Goal: Task Accomplishment & Management: Use online tool/utility

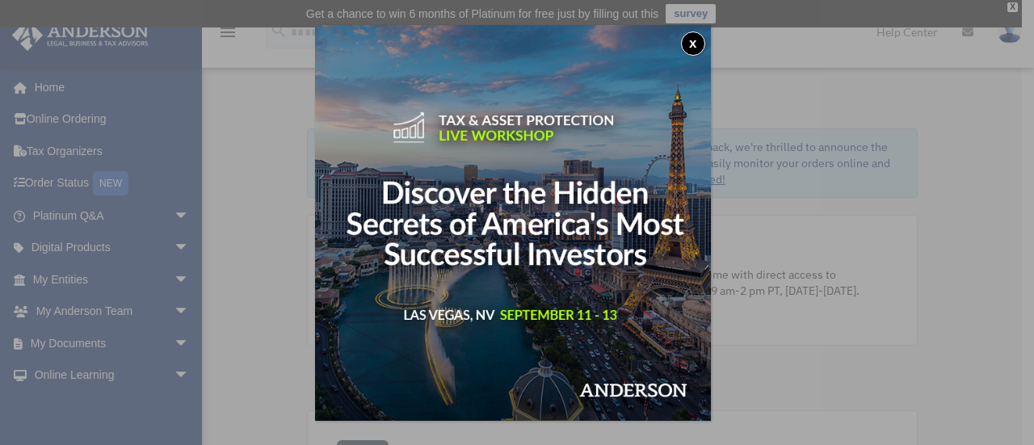
click at [703, 36] on button "x" at bounding box center [693, 43] width 24 height 24
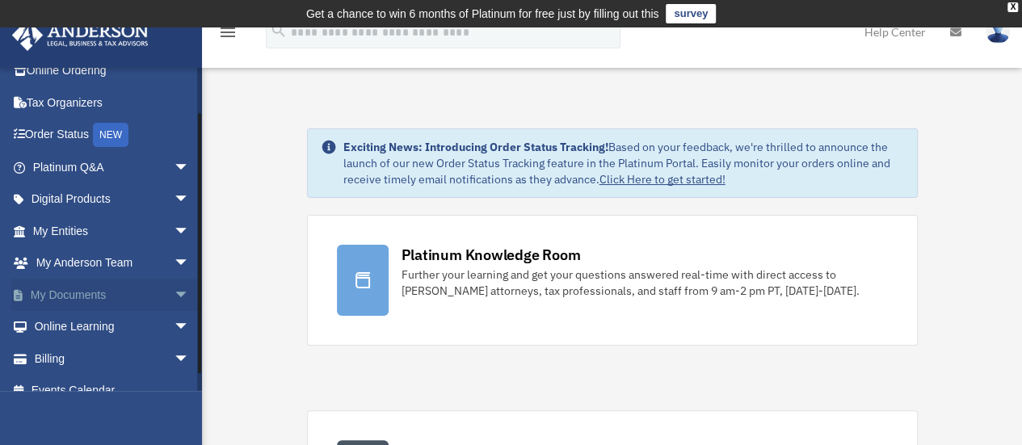
scroll to position [67, 0]
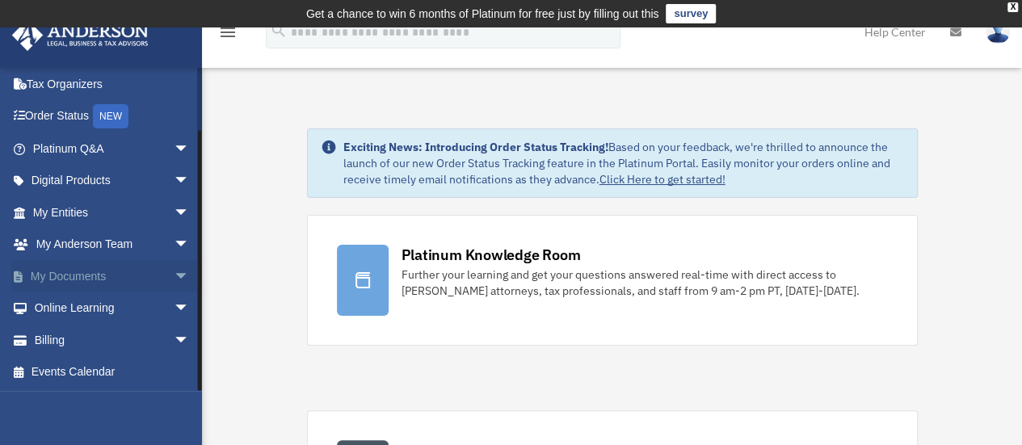
click at [145, 275] on link "My Documents arrow_drop_down" at bounding box center [112, 276] width 203 height 32
click at [174, 270] on span "arrow_drop_down" at bounding box center [190, 276] width 32 height 33
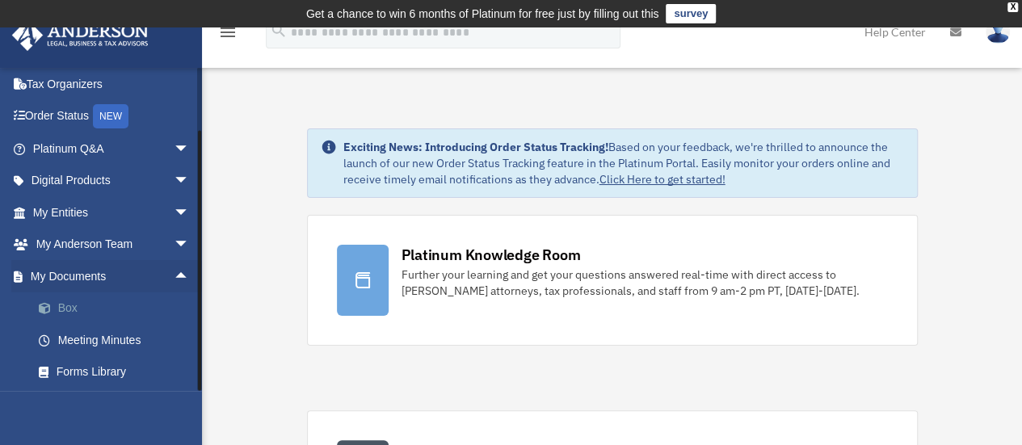
click at [132, 308] on link "Box" at bounding box center [118, 308] width 191 height 32
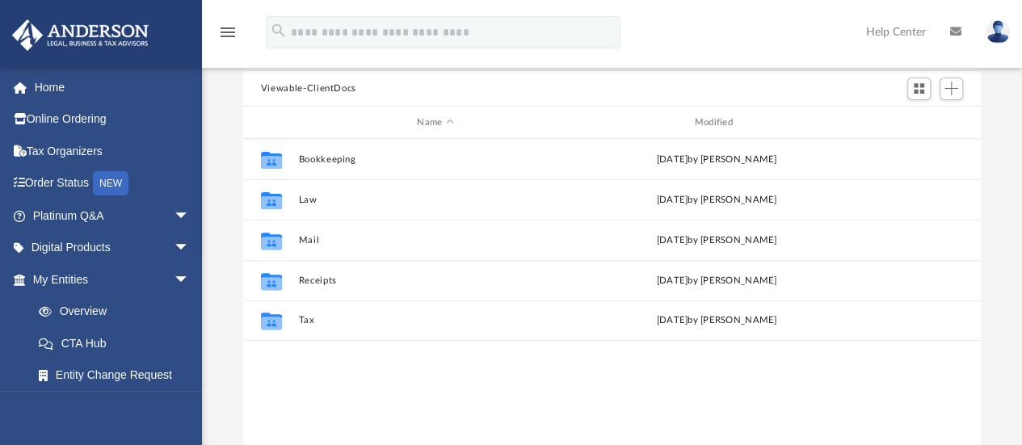
scroll to position [355, 725]
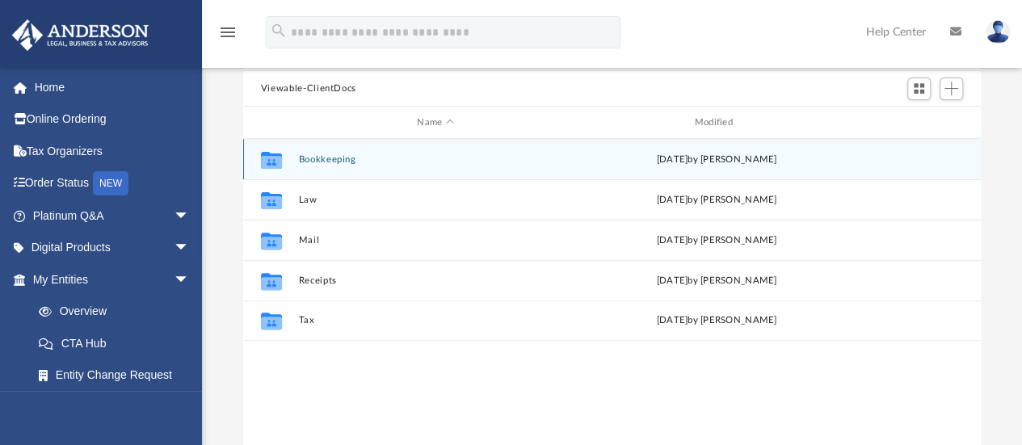
click at [317, 159] on button "Bookkeeping" at bounding box center [435, 159] width 274 height 10
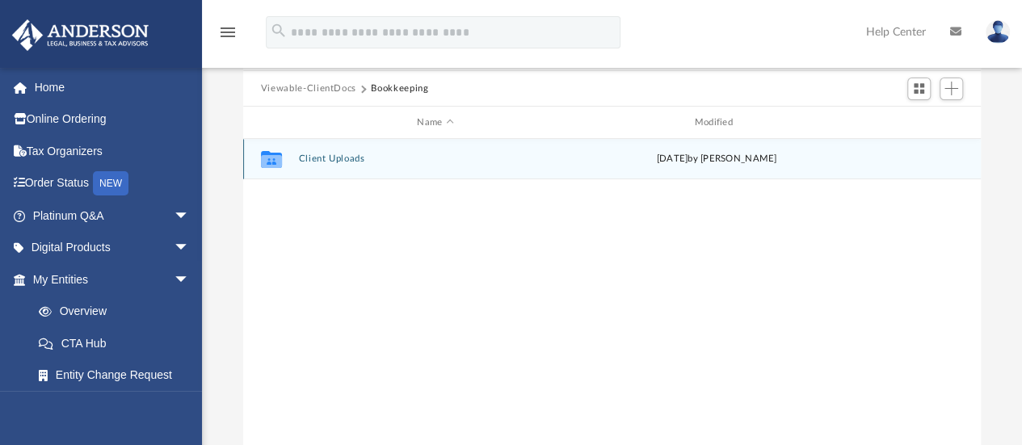
click at [338, 160] on button "Client Uploads" at bounding box center [435, 159] width 274 height 10
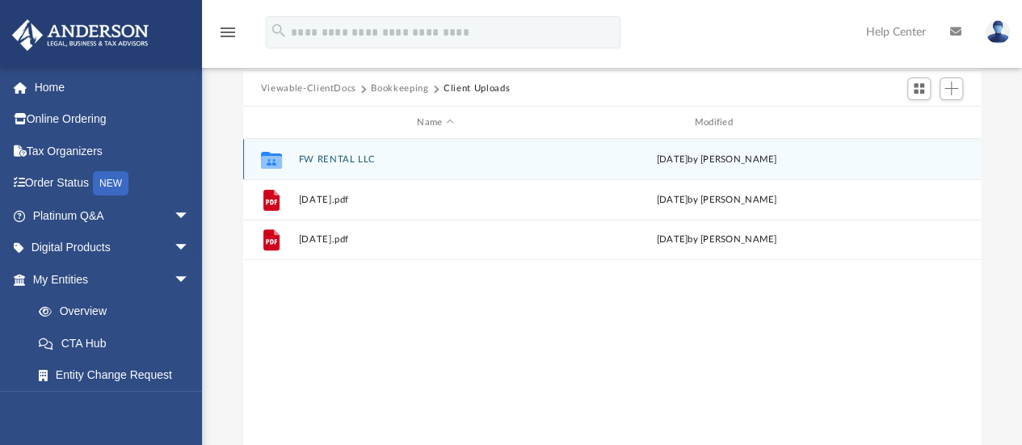
click at [336, 163] on button "FW RENTAL LLC" at bounding box center [435, 159] width 274 height 10
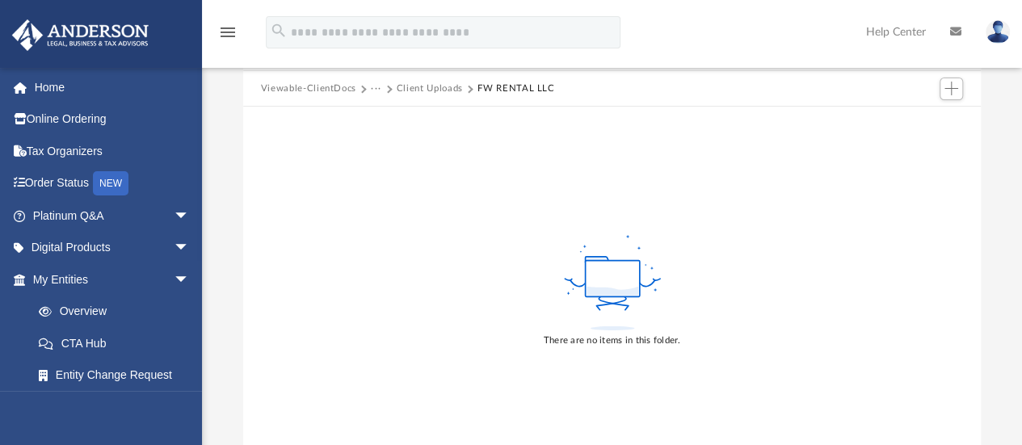
click at [411, 91] on button "Client Uploads" at bounding box center [430, 89] width 66 height 15
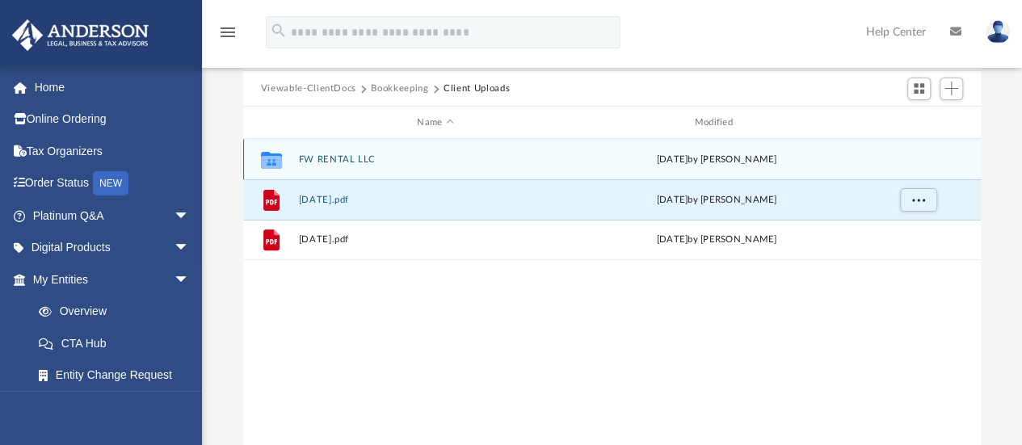
drag, startPoint x: 317, startPoint y: 196, endPoint x: 317, endPoint y: 159, distance: 37.1
click at [317, 159] on div "Collaborated Folder FW RENTAL LLC [DATE] by [PERSON_NAME] File [DATE].pdf [DATE…" at bounding box center [611, 199] width 737 height 121
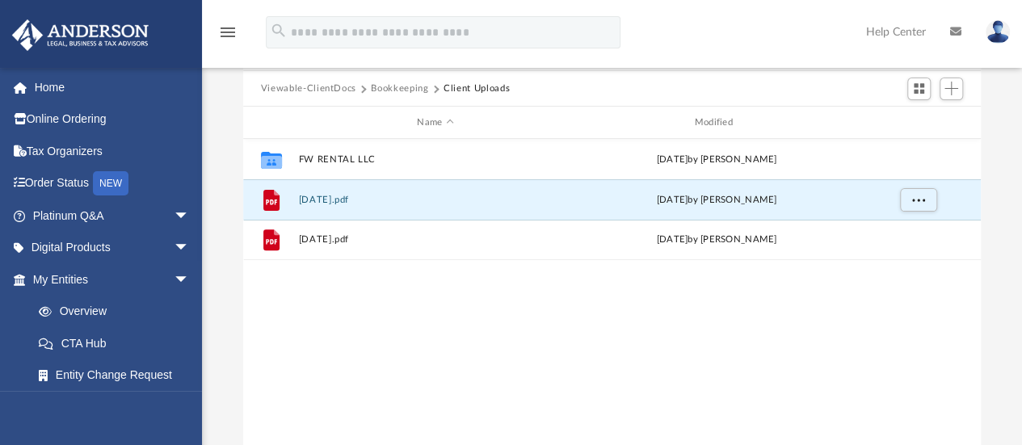
click at [502, 314] on div "Collaborated Folder FW RENTAL LLC [DATE] by [PERSON_NAME] File [DATE].pdf [DATE…" at bounding box center [611, 306] width 737 height 335
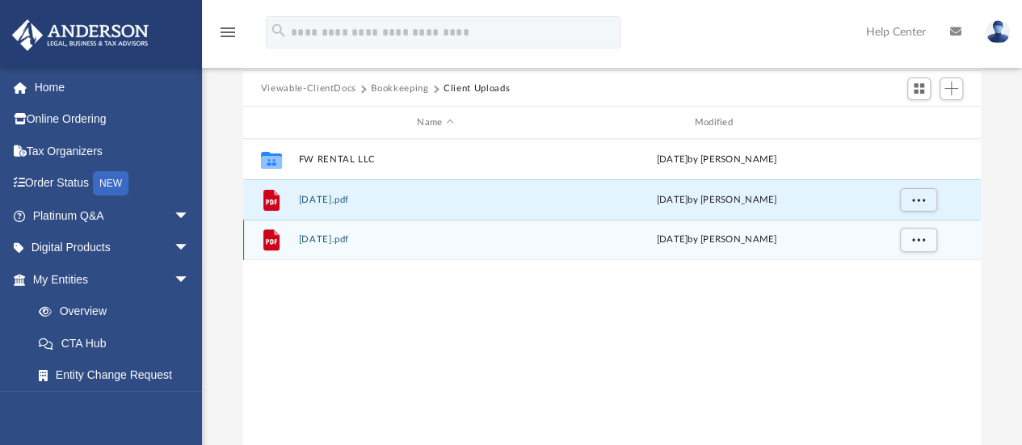
click at [328, 238] on button "[DATE].pdf" at bounding box center [435, 240] width 274 height 10
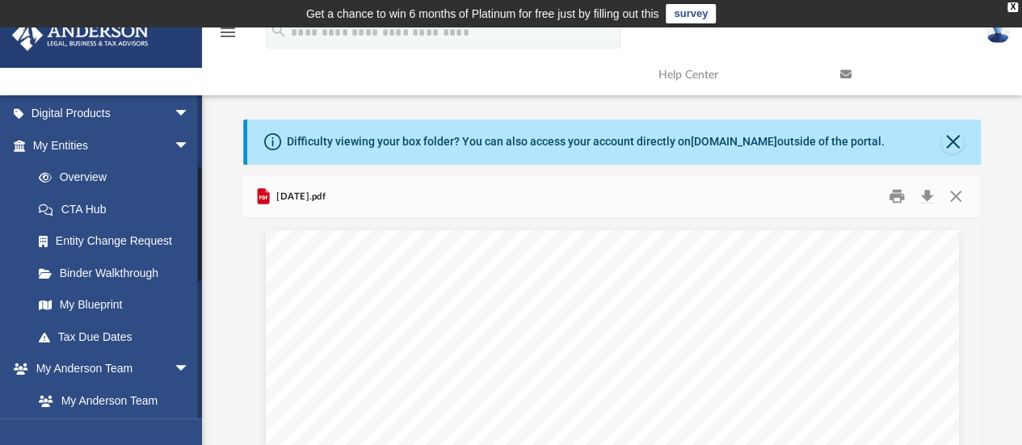
scroll to position [404, 0]
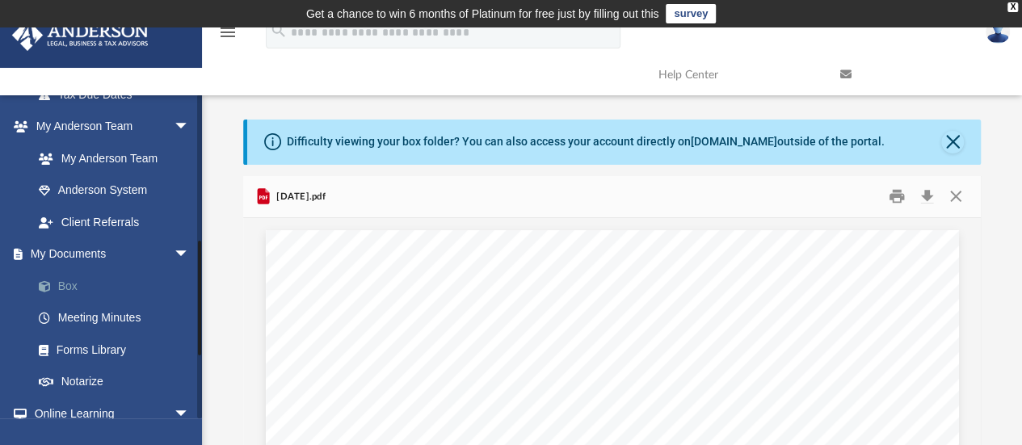
click at [108, 285] on link "Box" at bounding box center [118, 286] width 191 height 32
click at [61, 288] on link "Box" at bounding box center [118, 286] width 191 height 32
click at [951, 140] on button "Close" at bounding box center [952, 142] width 23 height 23
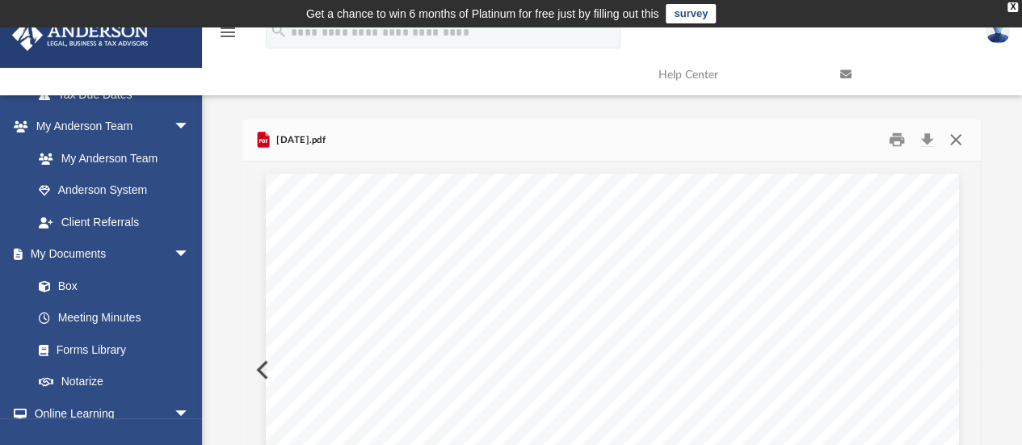
click at [951, 142] on button "Close" at bounding box center [955, 140] width 29 height 25
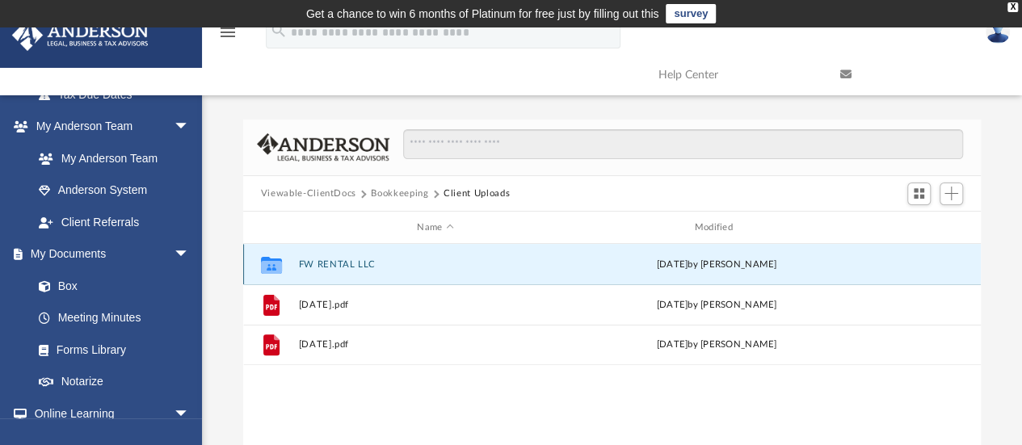
click at [333, 261] on button "FW RENTAL LLC" at bounding box center [435, 264] width 274 height 10
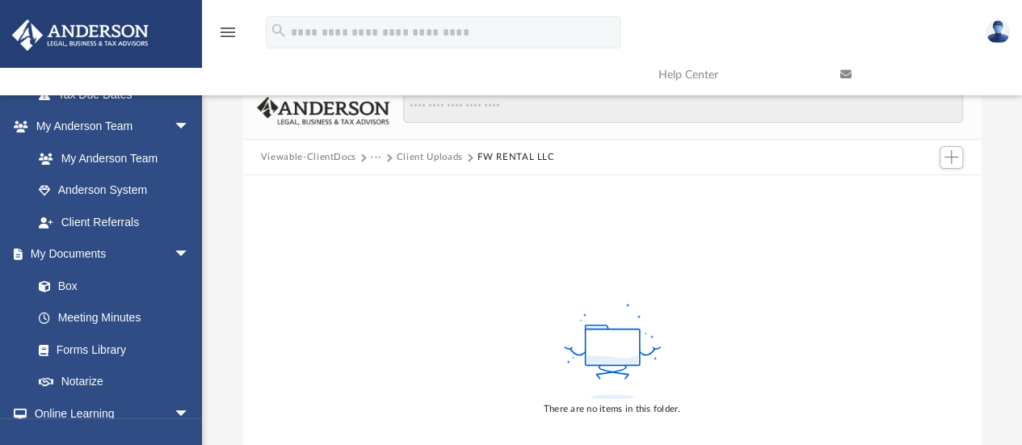
scroll to position [0, 0]
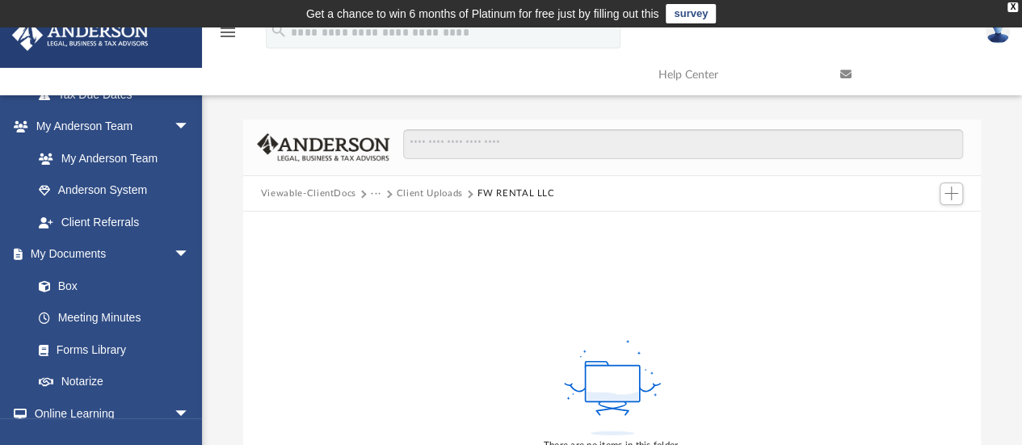
click at [431, 194] on button "Client Uploads" at bounding box center [430, 194] width 66 height 15
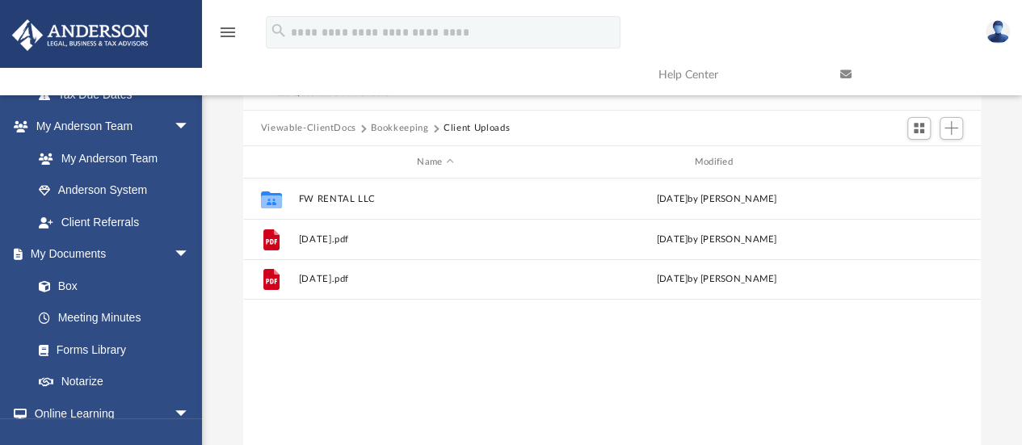
scroll to position [81, 0]
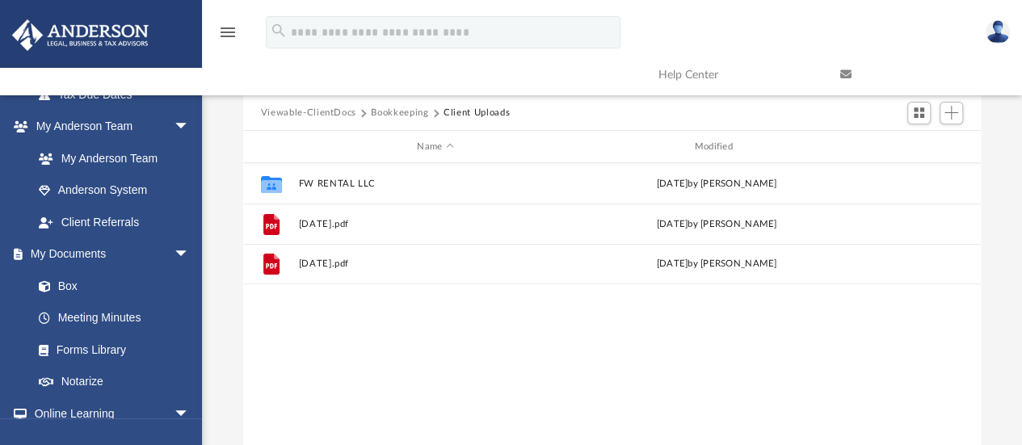
drag, startPoint x: 431, startPoint y: 341, endPoint x: 378, endPoint y: 341, distance: 53.3
click at [378, 341] on div "Collaborated Folder FW RENTAL LLC [DATE] by [PERSON_NAME] File [DATE].pdf [DATE…" at bounding box center [611, 330] width 737 height 335
click at [946, 117] on span "Add" at bounding box center [951, 113] width 14 height 14
click at [909, 171] on li "New Folder" at bounding box center [928, 170] width 52 height 17
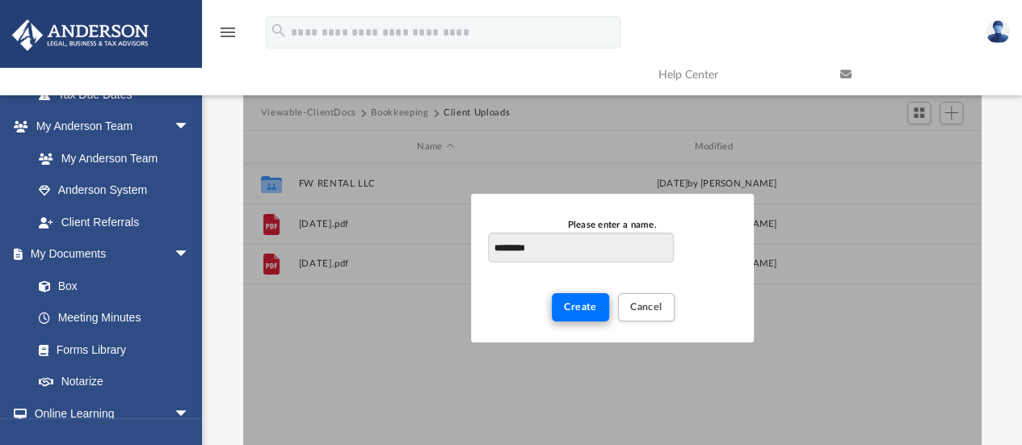
type input "*********"
click at [573, 305] on span "Create" at bounding box center [580, 307] width 33 height 10
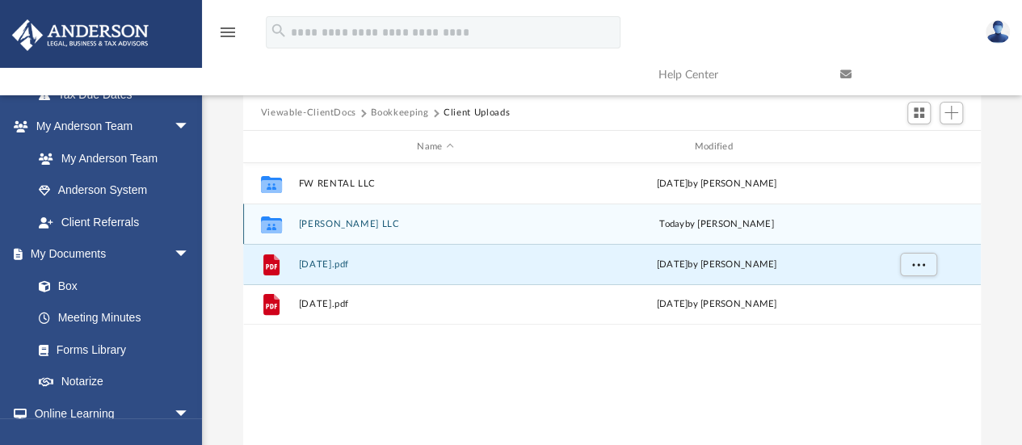
drag, startPoint x: 307, startPoint y: 262, endPoint x: 307, endPoint y: 220, distance: 41.2
click at [307, 220] on div "Collaborated Folder FW RENTAL LLC [DATE] by [PERSON_NAME] Collaborated Folder […" at bounding box center [611, 244] width 737 height 162
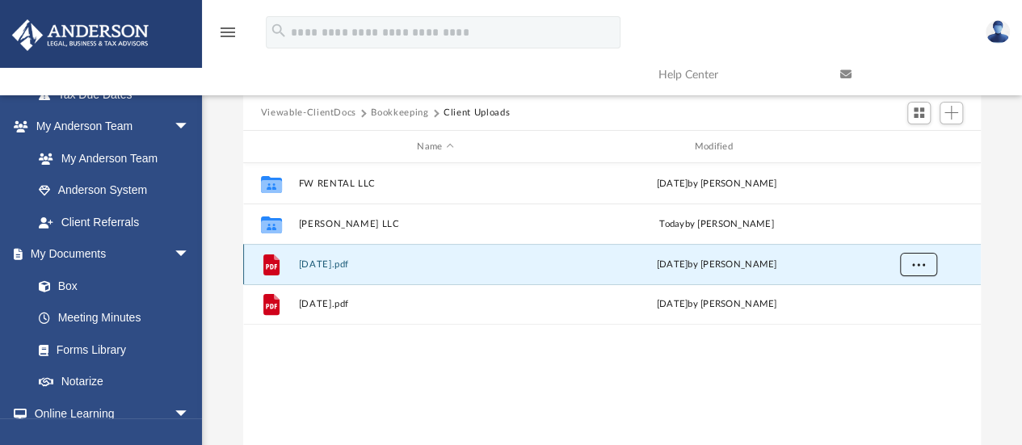
click at [921, 264] on span "More options" at bounding box center [917, 264] width 13 height 9
click at [656, 350] on div "Collaborated Folder FW RENTAL LLC [DATE] by [PERSON_NAME] Collaborated Folder […" at bounding box center [611, 330] width 737 height 335
click at [325, 259] on button "[DATE].pdf" at bounding box center [435, 264] width 274 height 10
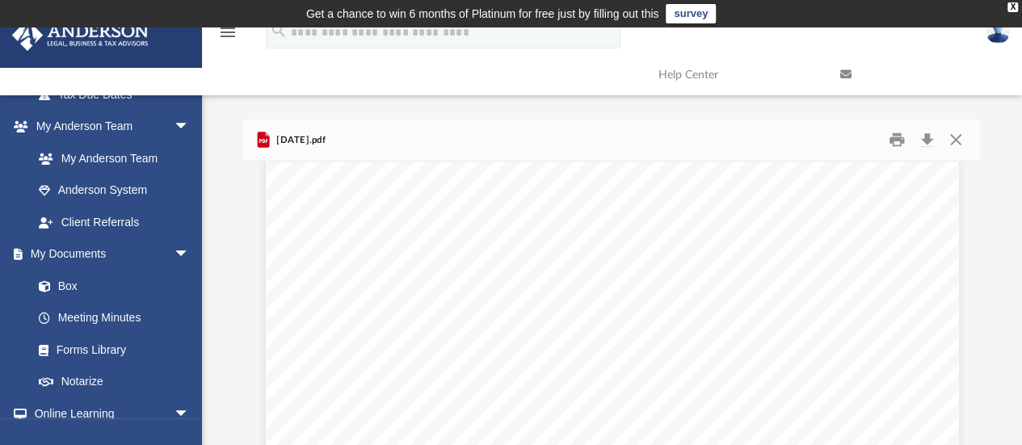
scroll to position [3266, 0]
click at [931, 139] on button "Download" at bounding box center [926, 140] width 29 height 25
click at [952, 140] on button "Close" at bounding box center [955, 140] width 29 height 25
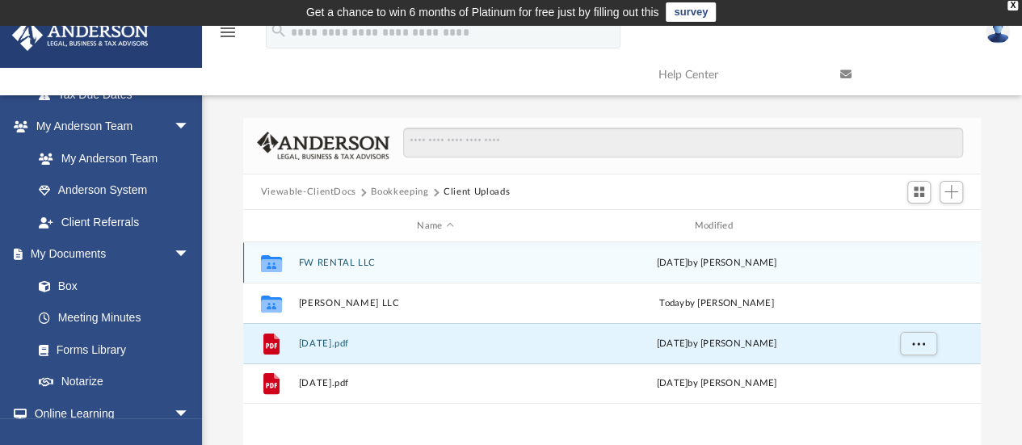
scroll to position [0, 0]
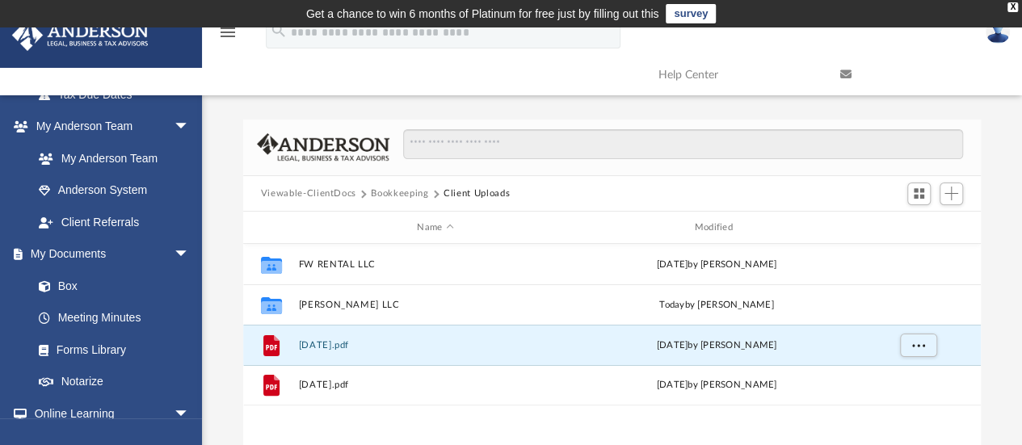
click at [390, 195] on button "Bookkeeping" at bounding box center [399, 194] width 57 height 15
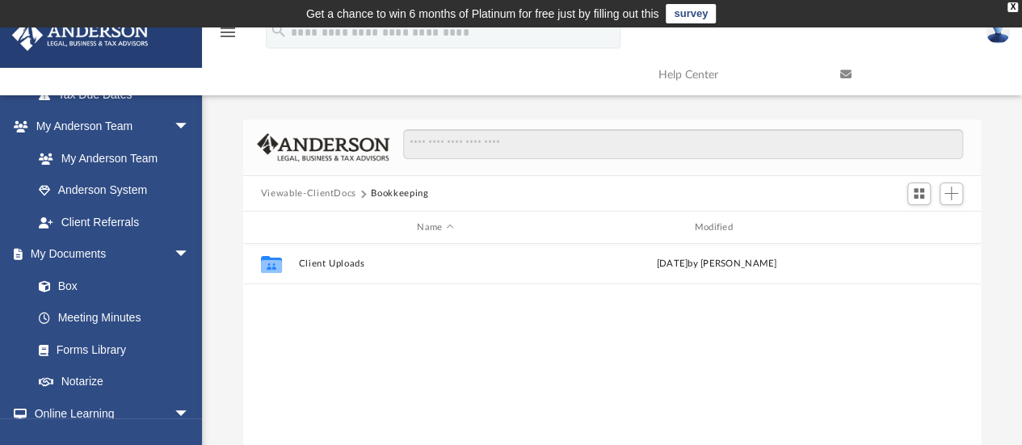
click at [311, 193] on button "Viewable-ClientDocs" at bounding box center [308, 194] width 95 height 15
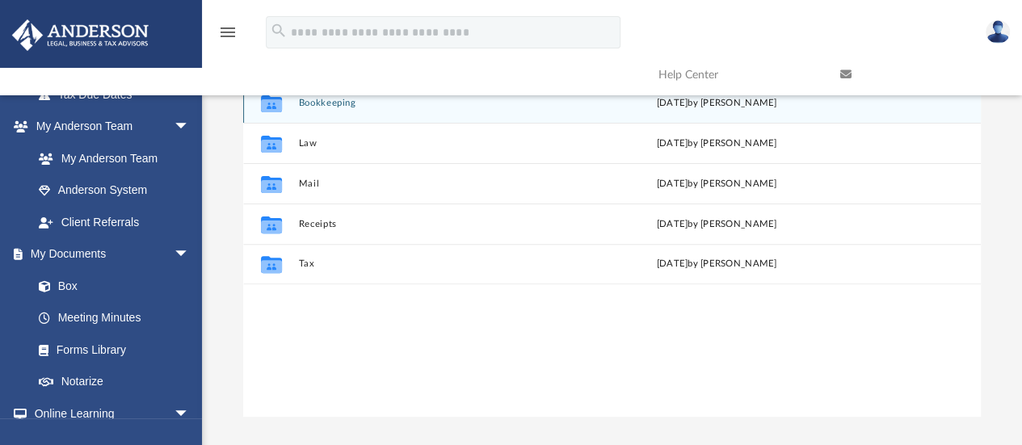
scroll to position [81, 0]
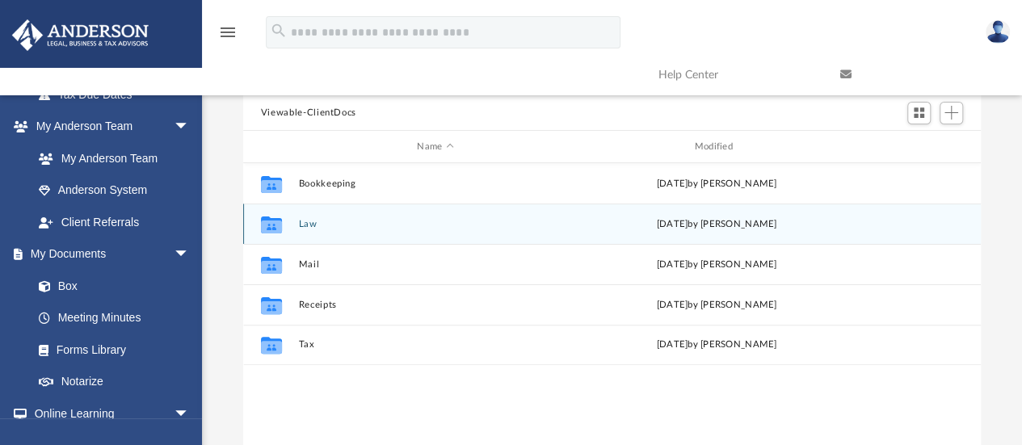
click at [310, 225] on button "Law" at bounding box center [435, 224] width 274 height 10
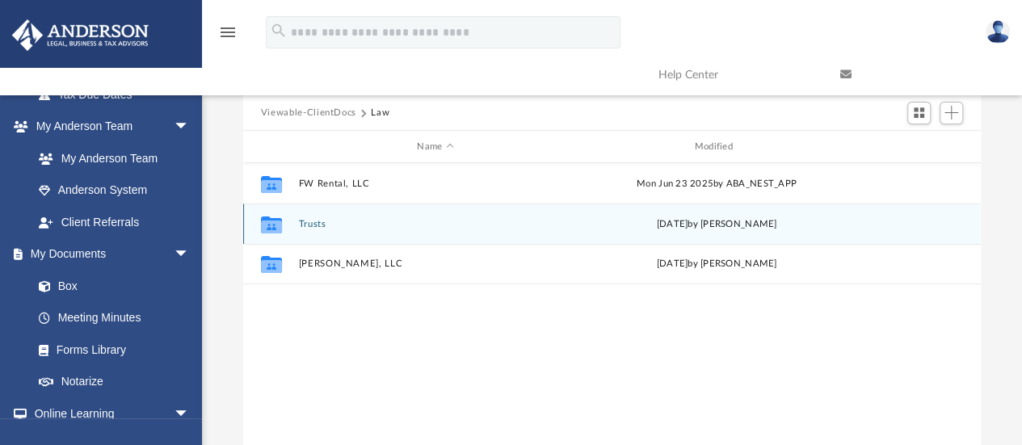
click at [315, 219] on button "Trusts" at bounding box center [435, 224] width 274 height 10
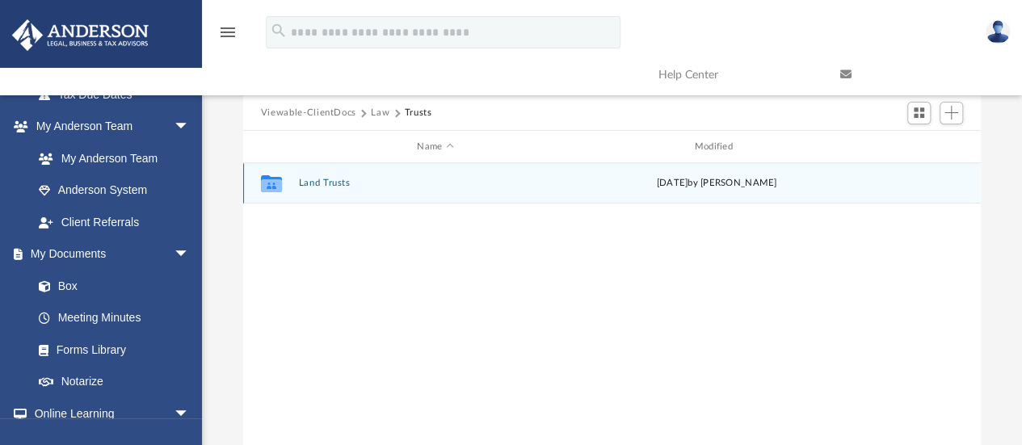
click at [339, 184] on button "Land Trusts" at bounding box center [435, 183] width 274 height 10
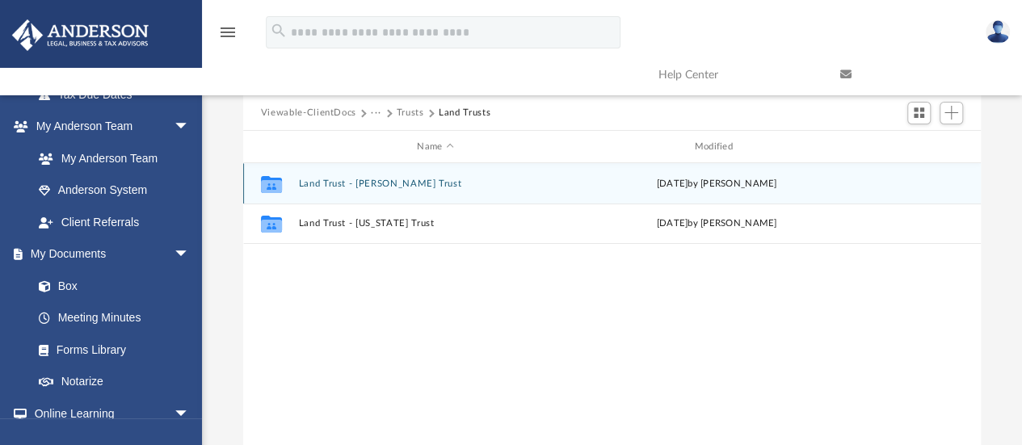
click at [410, 183] on button "Land Trust - [PERSON_NAME] Trust" at bounding box center [435, 183] width 274 height 10
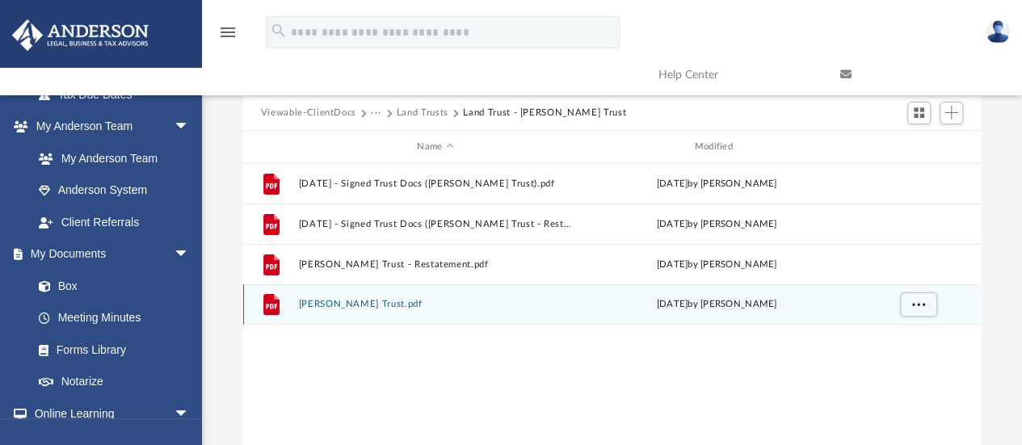
click at [350, 296] on div "File [PERSON_NAME] Trust.pdf [DATE] by [PERSON_NAME]" at bounding box center [611, 304] width 737 height 40
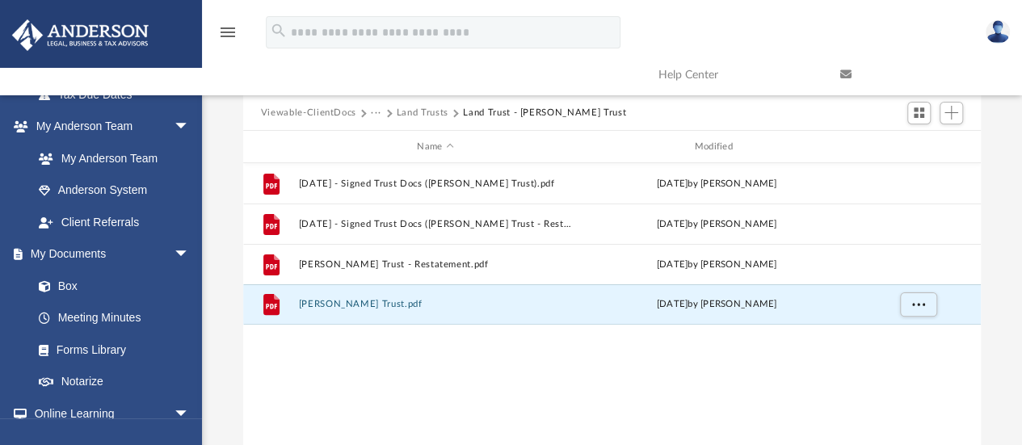
click at [412, 111] on button "Land Trusts" at bounding box center [423, 113] width 52 height 15
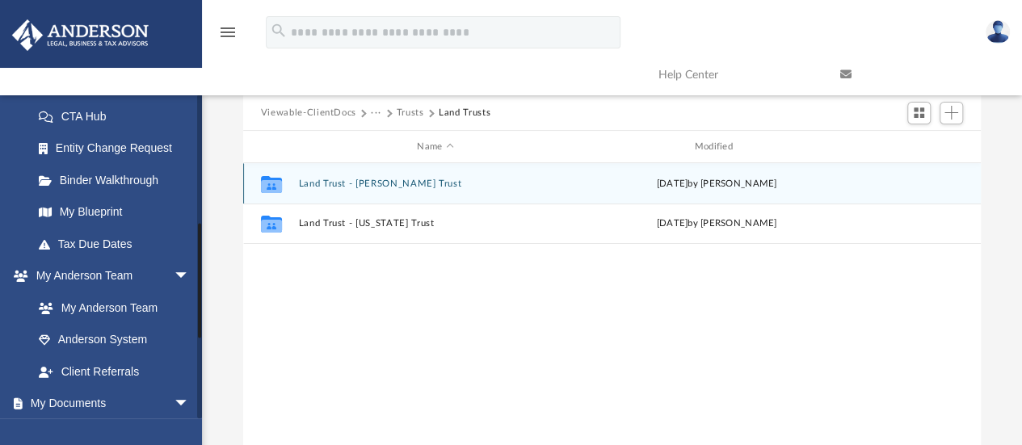
scroll to position [416, 0]
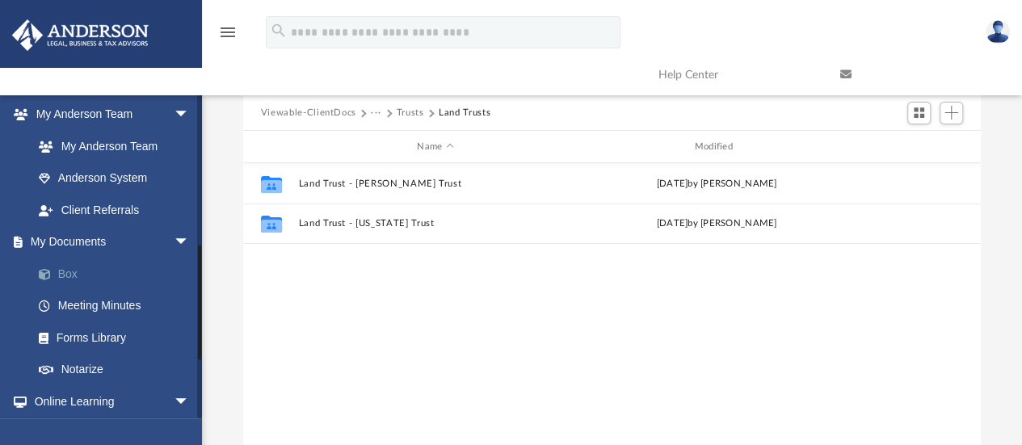
click at [89, 262] on link "Box" at bounding box center [118, 274] width 191 height 32
click at [304, 111] on button "Viewable-ClientDocs" at bounding box center [308, 113] width 95 height 15
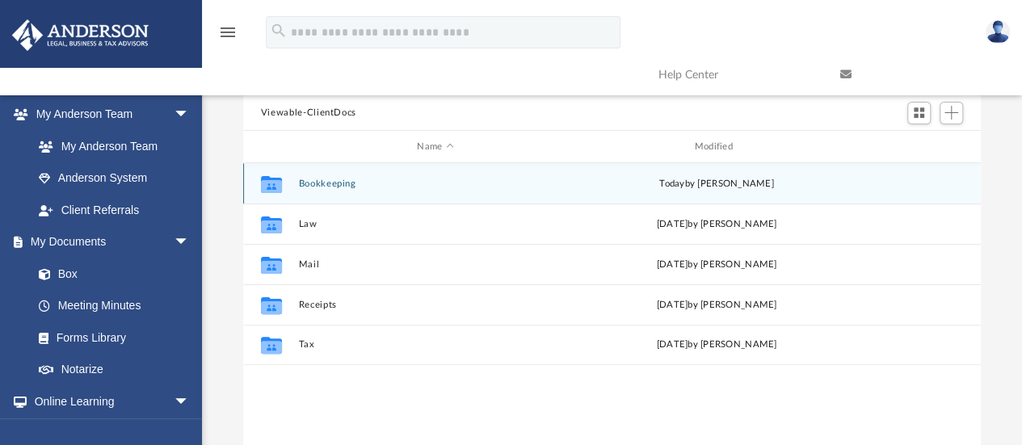
click at [345, 183] on button "Bookkeeping" at bounding box center [435, 183] width 274 height 10
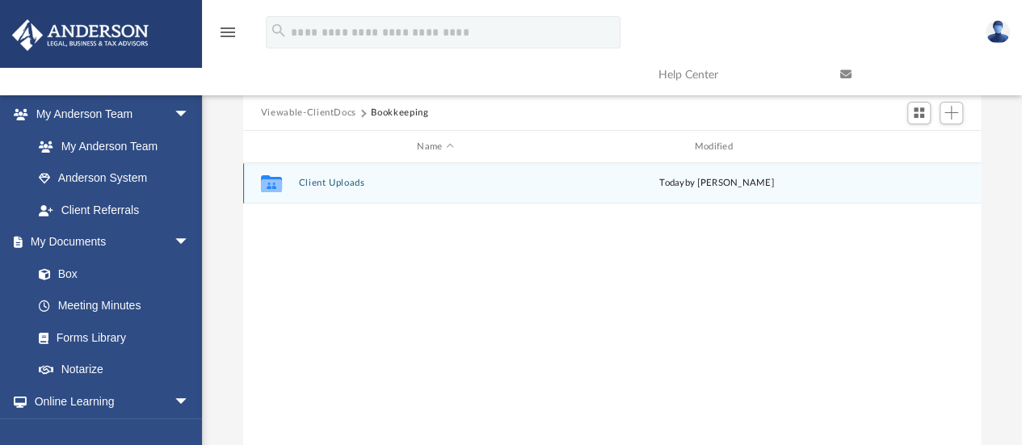
click at [339, 185] on button "Client Uploads" at bounding box center [435, 183] width 274 height 10
